Goal: Find specific page/section: Find specific page/section

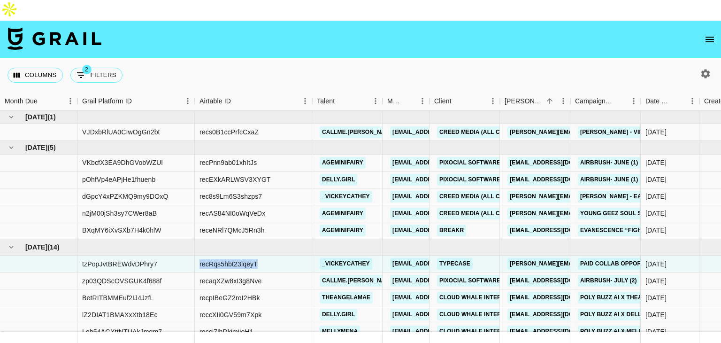
drag, startPoint x: 0, startPoint y: 0, endPoint x: 698, endPoint y: 53, distance: 700.5
click at [698, 66] on button "button" at bounding box center [706, 74] width 16 height 16
select select "[DATE]"
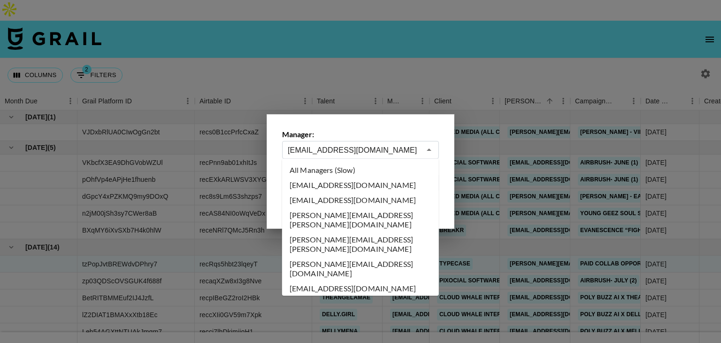
click at [331, 151] on input "[EMAIL_ADDRESS][DOMAIN_NAME]" at bounding box center [354, 150] width 133 height 11
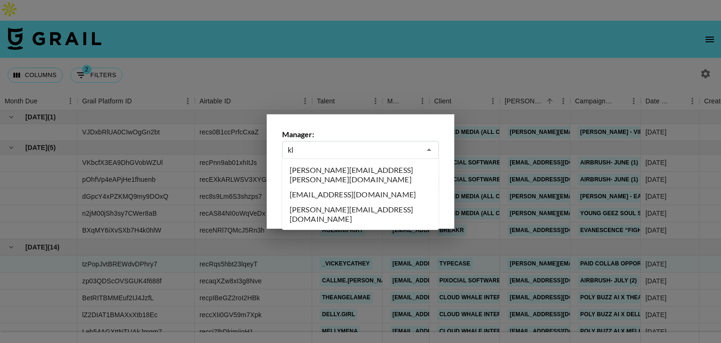
click at [310, 187] on li "[EMAIL_ADDRESS][DOMAIN_NAME]" at bounding box center [360, 194] width 157 height 15
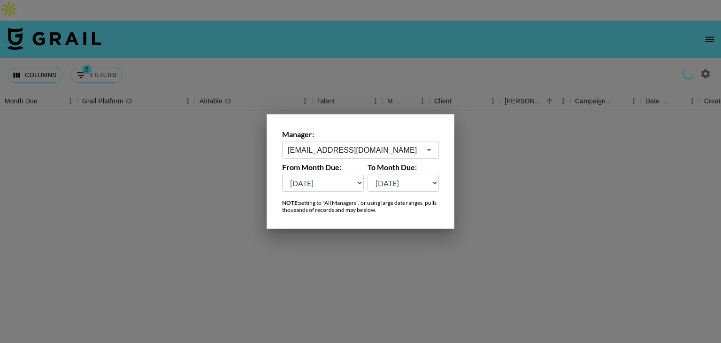
type input "[EMAIL_ADDRESS][DOMAIN_NAME]"
click at [289, 47] on div at bounding box center [360, 171] width 721 height 343
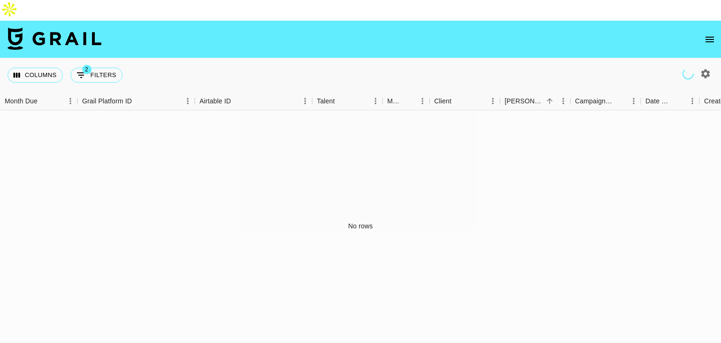
click at [253, 215] on div "No rows" at bounding box center [360, 225] width 721 height 231
click at [706, 68] on icon "button" at bounding box center [705, 73] width 11 height 11
select select "[DATE]"
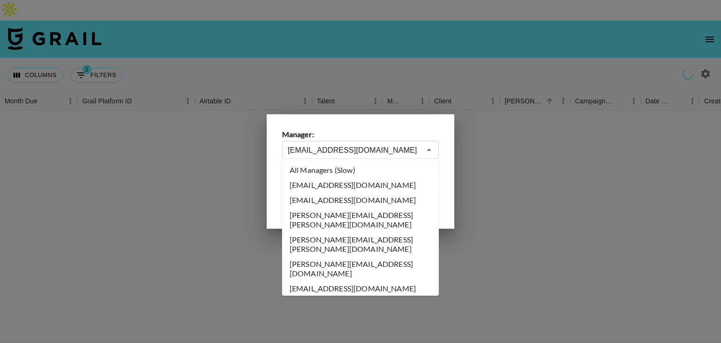
click at [390, 153] on input "[EMAIL_ADDRESS][DOMAIN_NAME]" at bounding box center [354, 150] width 133 height 11
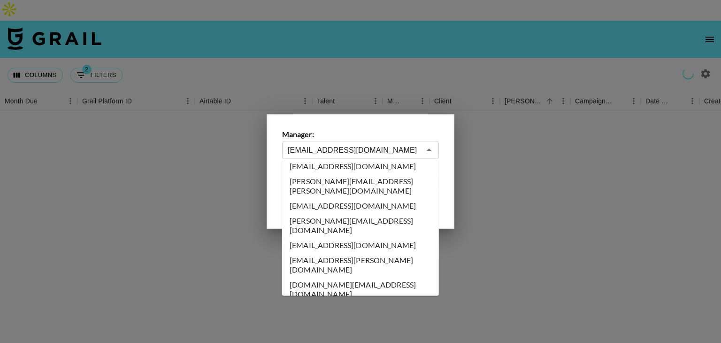
click at [387, 153] on input "[EMAIL_ADDRESS][DOMAIN_NAME]" at bounding box center [354, 150] width 133 height 11
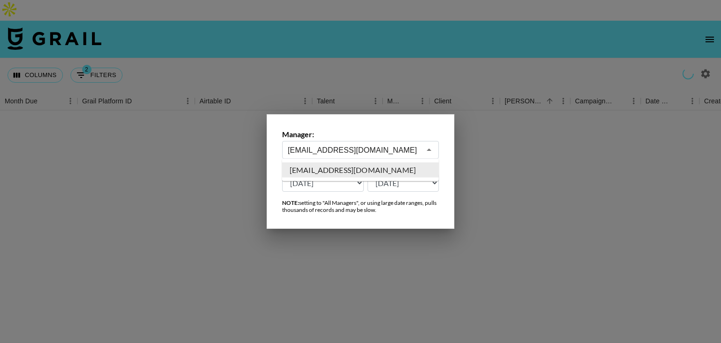
scroll to position [0, 0]
click at [379, 167] on li "[EMAIL_ADDRESS][DOMAIN_NAME]" at bounding box center [360, 169] width 157 height 15
click at [394, 148] on input "[EMAIL_ADDRESS][DOMAIN_NAME]" at bounding box center [354, 150] width 133 height 11
click at [335, 175] on li "[EMAIL_ADDRESS][DOMAIN_NAME]" at bounding box center [360, 169] width 157 height 15
type input "[EMAIL_ADDRESS][DOMAIN_NAME]"
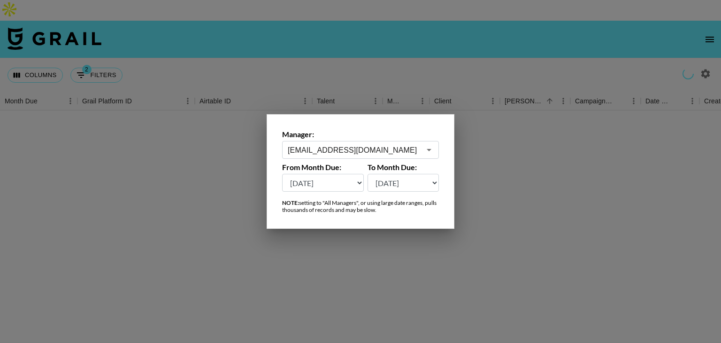
click at [509, 161] on div at bounding box center [360, 171] width 721 height 343
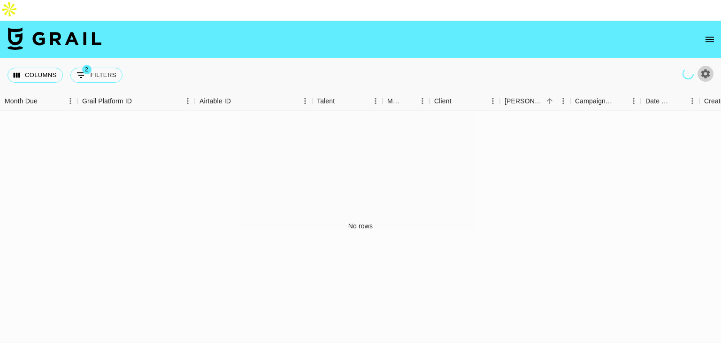
click at [705, 68] on icon "button" at bounding box center [705, 73] width 11 height 11
select select "[DATE]"
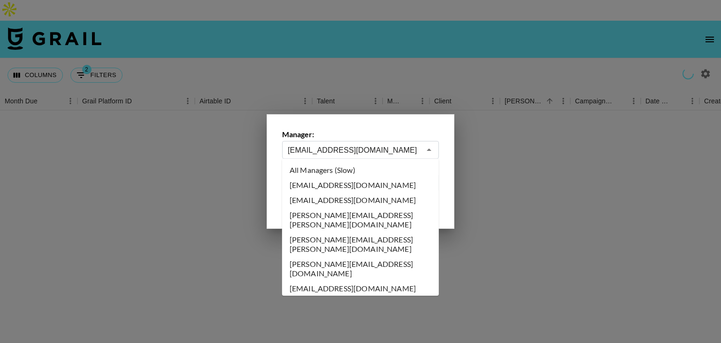
click at [349, 150] on input "[EMAIL_ADDRESS][DOMAIN_NAME]" at bounding box center [354, 150] width 133 height 11
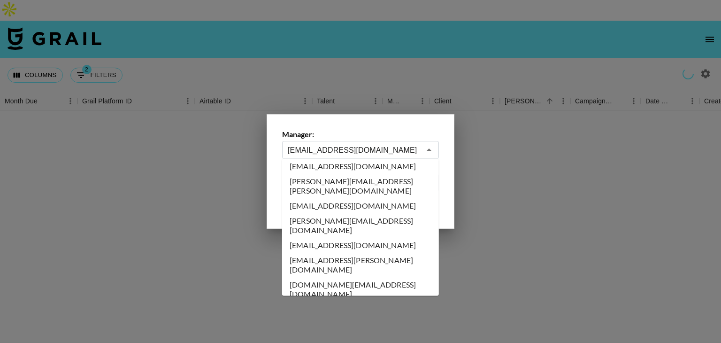
type input "[PERSON_NAME][EMAIL_ADDRESS][PERSON_NAME][DOMAIN_NAME]"
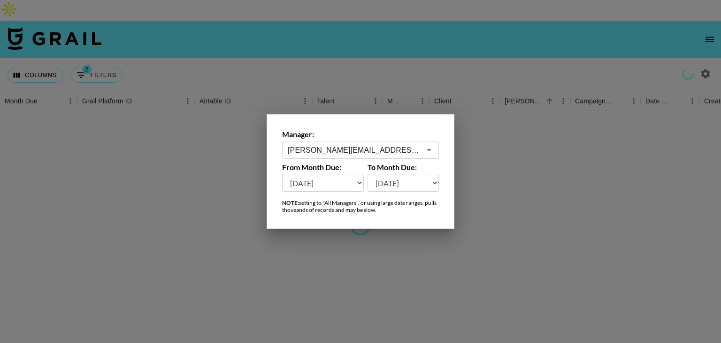
click at [514, 98] on div at bounding box center [360, 171] width 721 height 343
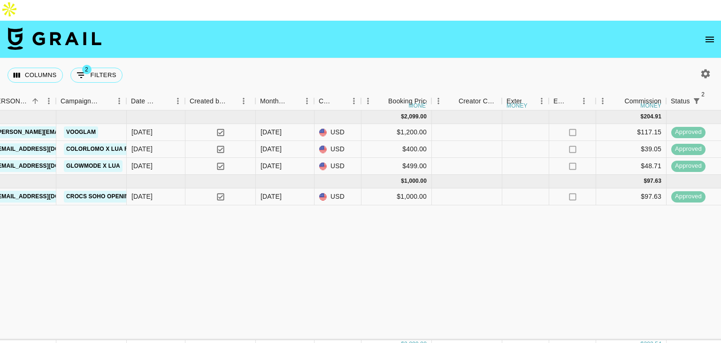
scroll to position [0, 514]
click at [700, 68] on icon "button" at bounding box center [705, 73] width 11 height 11
select select "[DATE]"
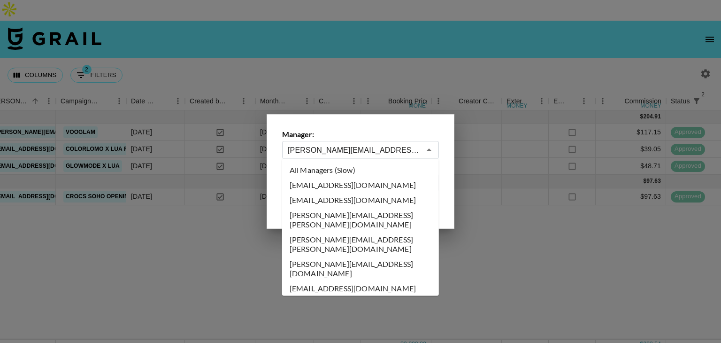
click at [306, 147] on input "[PERSON_NAME][EMAIL_ADDRESS][PERSON_NAME][DOMAIN_NAME]" at bounding box center [354, 150] width 133 height 11
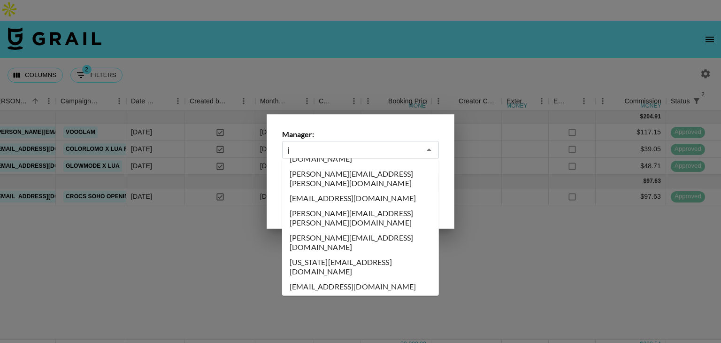
scroll to position [0, 0]
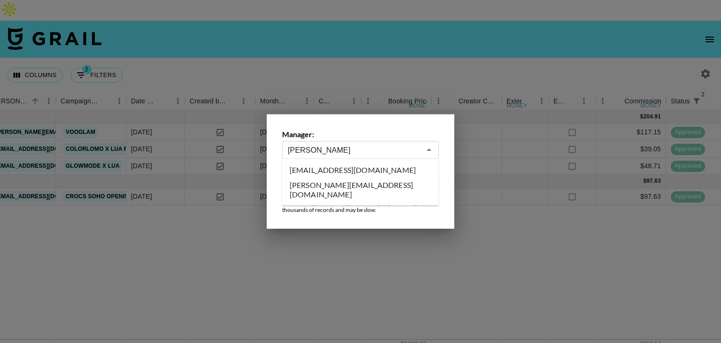
click at [323, 187] on li "[PERSON_NAME][EMAIL_ADDRESS][DOMAIN_NAME]" at bounding box center [360, 189] width 157 height 24
type input "[PERSON_NAME][EMAIL_ADDRESS][DOMAIN_NAME]"
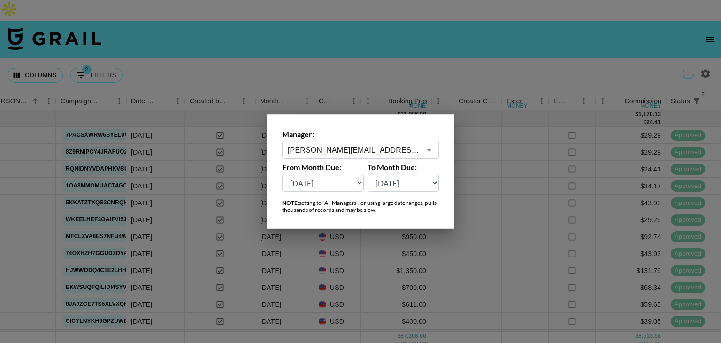
click at [376, 60] on div at bounding box center [360, 171] width 721 height 343
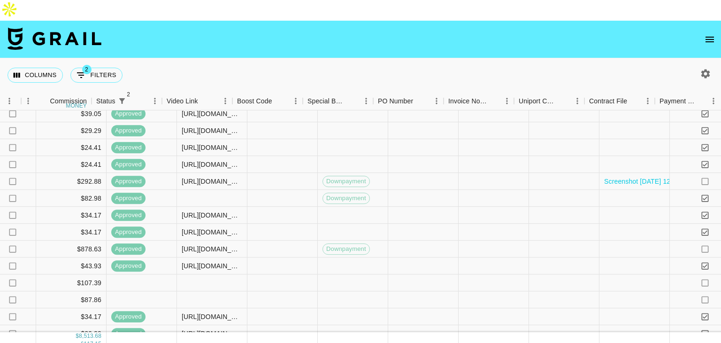
scroll to position [950, 1110]
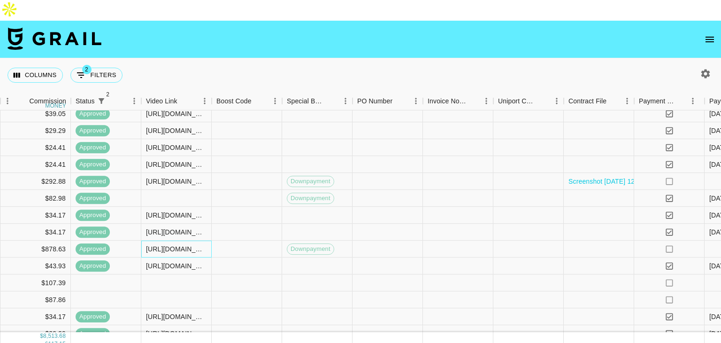
click at [177, 244] on div "[URL][DOMAIN_NAME]" at bounding box center [176, 248] width 61 height 9
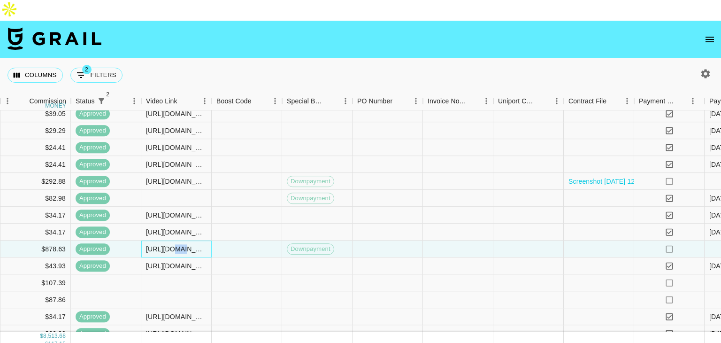
click at [177, 244] on div "[URL][DOMAIN_NAME]" at bounding box center [176, 248] width 61 height 9
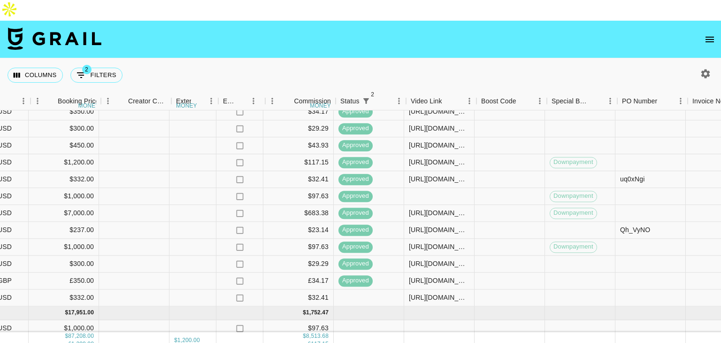
scroll to position [1155, 854]
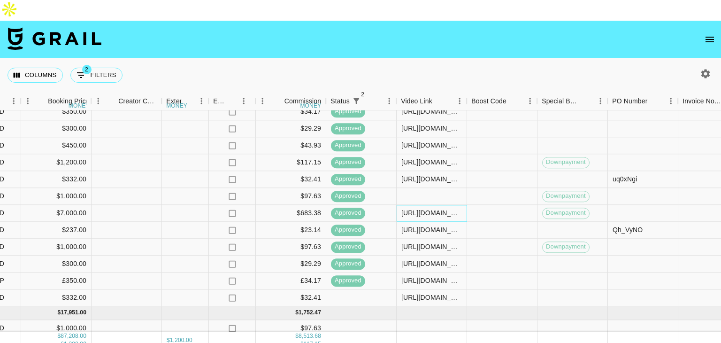
click at [407, 208] on div "[URL][DOMAIN_NAME]" at bounding box center [431, 212] width 61 height 9
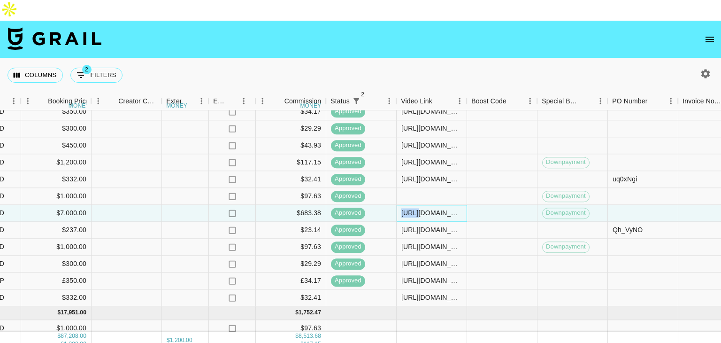
click at [407, 208] on div "[URL][DOMAIN_NAME]" at bounding box center [431, 212] width 61 height 9
click at [702, 68] on icon "button" at bounding box center [705, 73] width 11 height 11
select select "[DATE]"
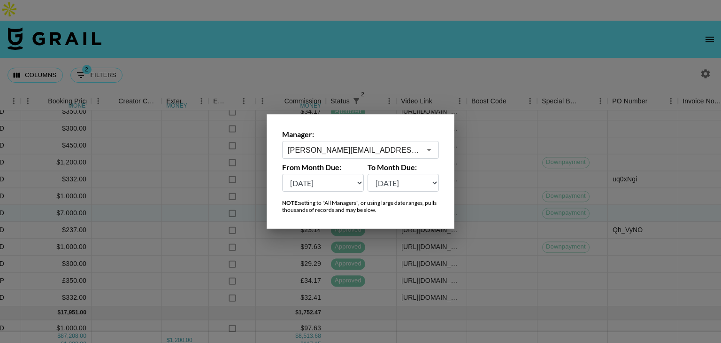
click at [537, 61] on div at bounding box center [360, 171] width 721 height 343
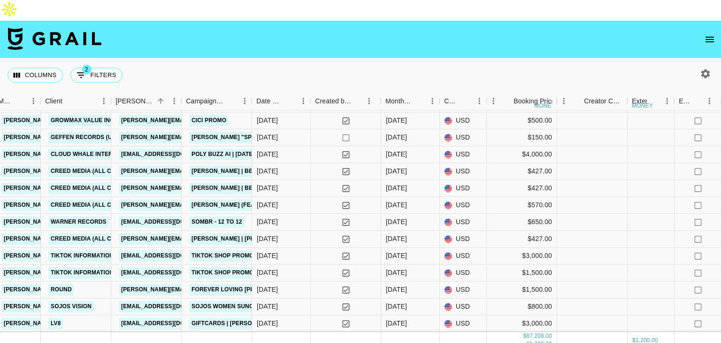
scroll to position [1386, 390]
